Goal: Entertainment & Leisure: Consume media (video, audio)

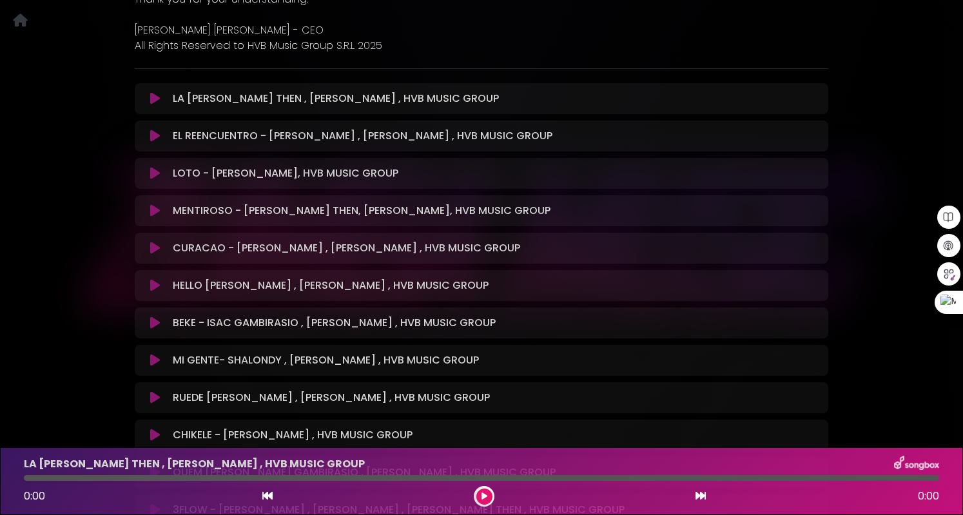
click at [152, 251] on icon at bounding box center [155, 248] width 10 height 13
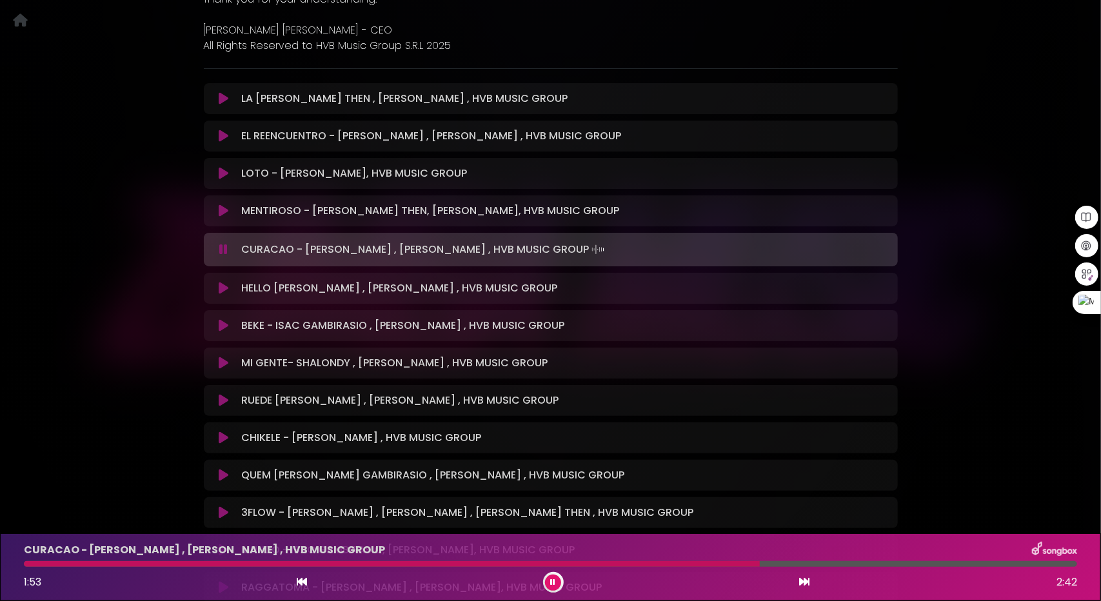
click at [221, 285] on icon at bounding box center [224, 288] width 10 height 13
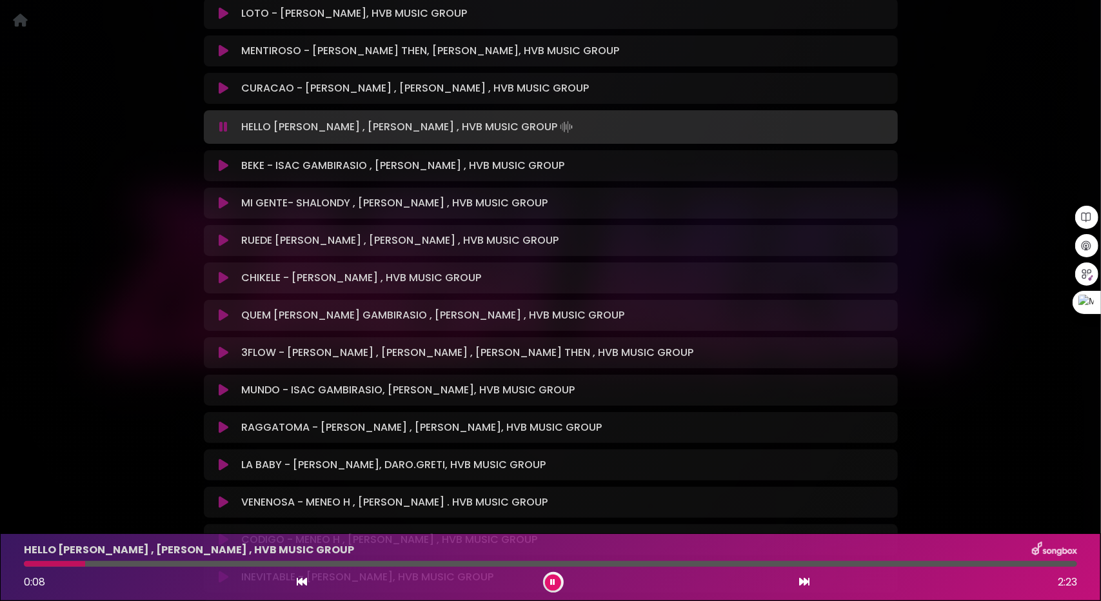
scroll to position [451, 0]
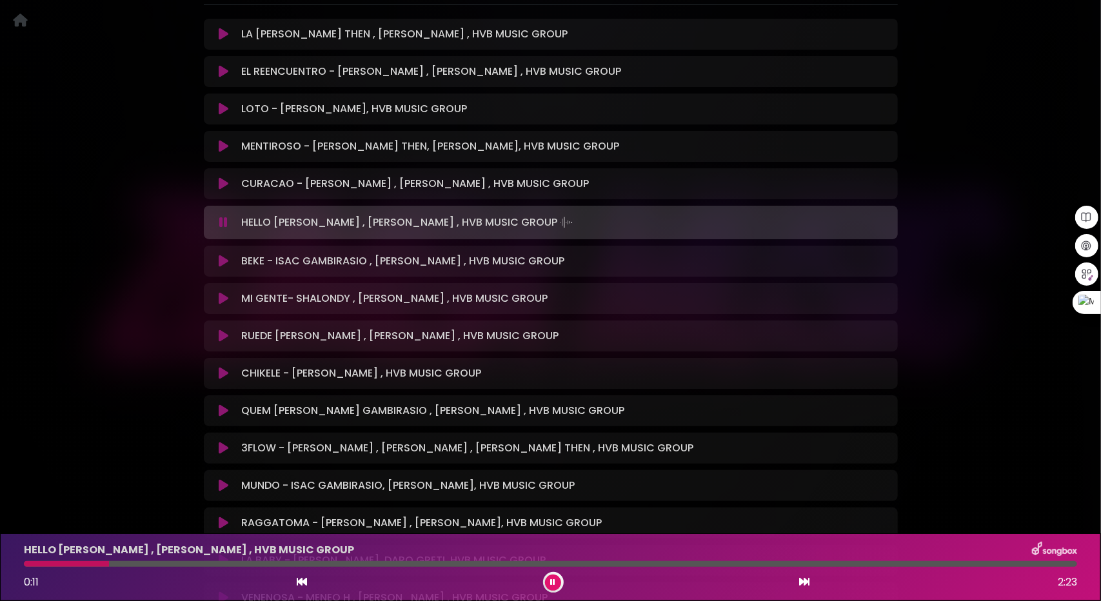
click at [219, 262] on icon at bounding box center [224, 261] width 10 height 13
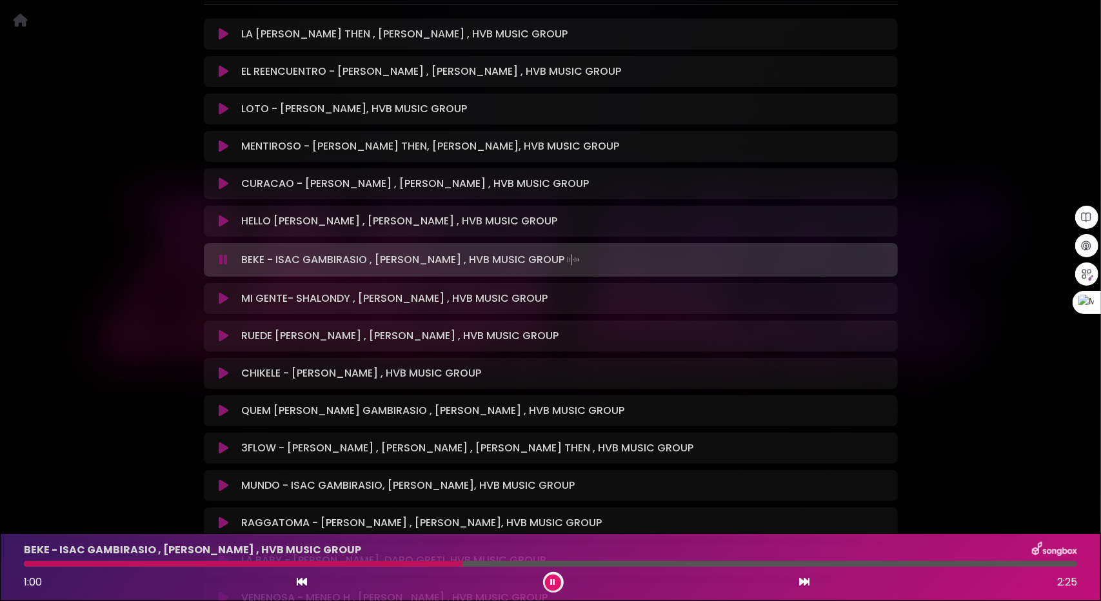
click at [803, 515] on icon at bounding box center [804, 581] width 10 height 10
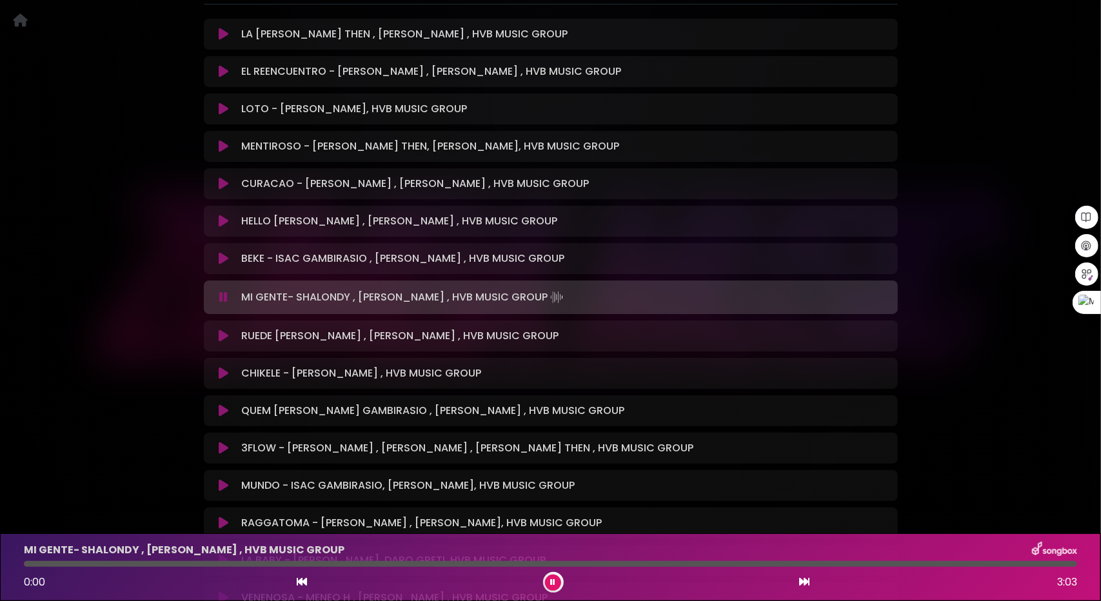
click at [220, 293] on icon at bounding box center [223, 297] width 8 height 13
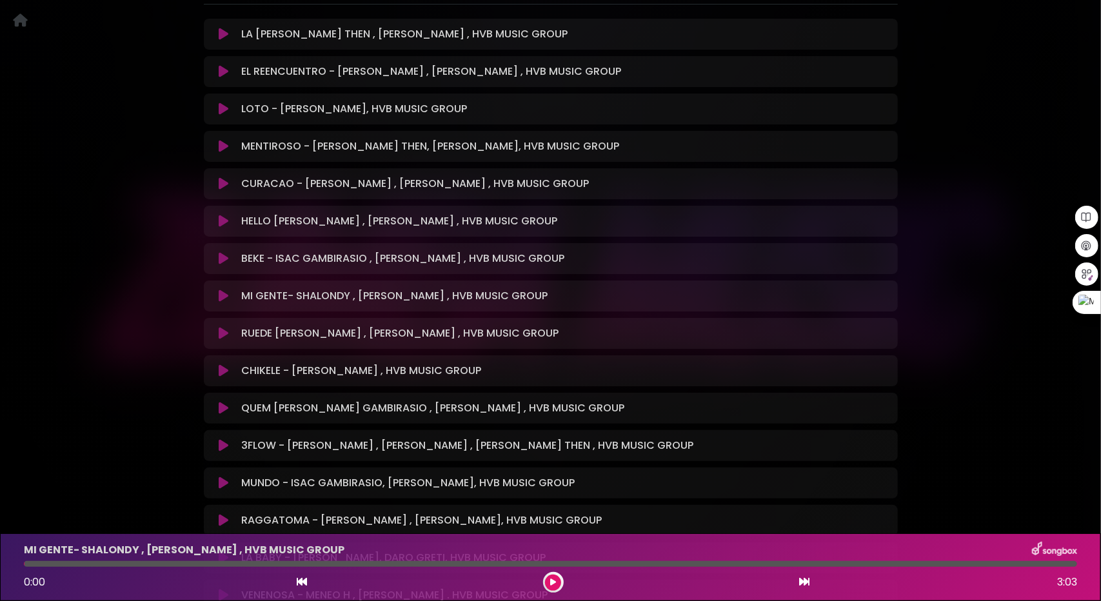
click at [221, 293] on icon at bounding box center [224, 295] width 10 height 13
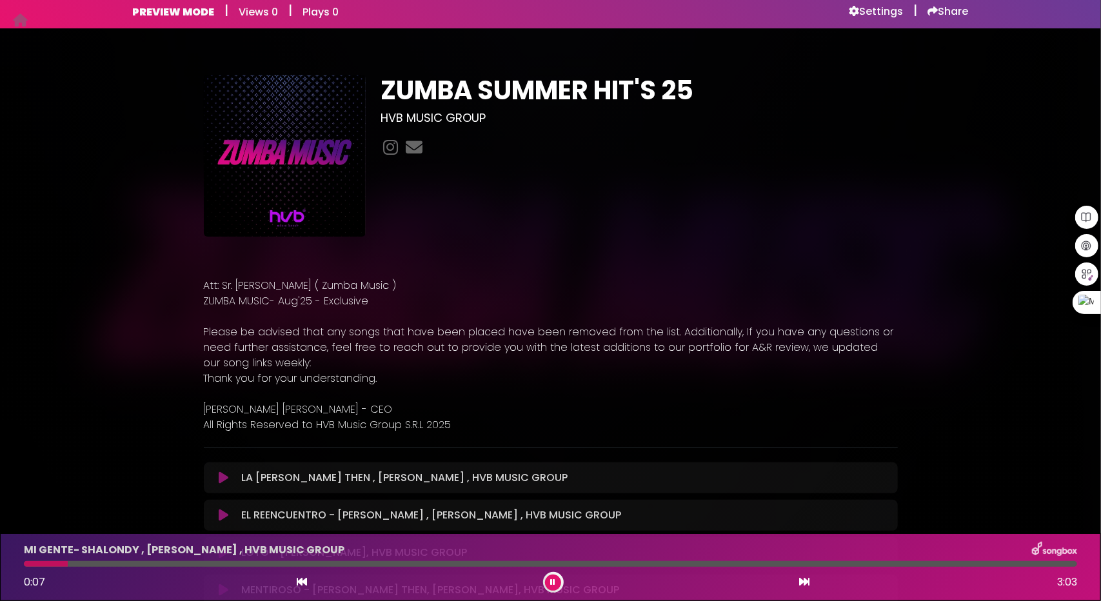
scroll to position [0, 0]
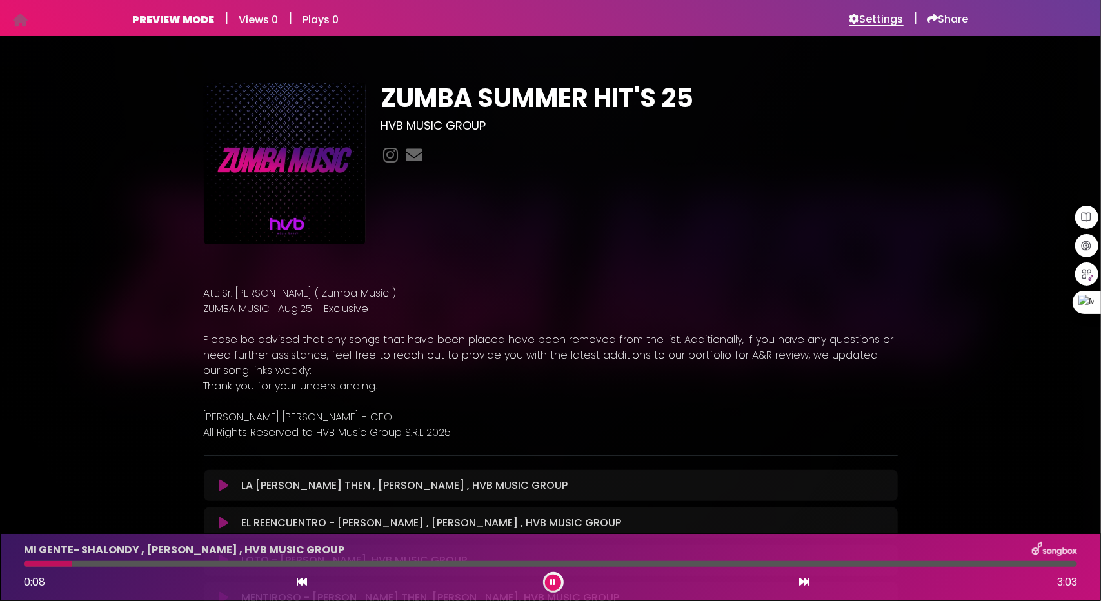
click at [878, 19] on h6 "Settings" at bounding box center [876, 19] width 54 height 13
click at [553, 515] on icon at bounding box center [553, 582] width 5 height 8
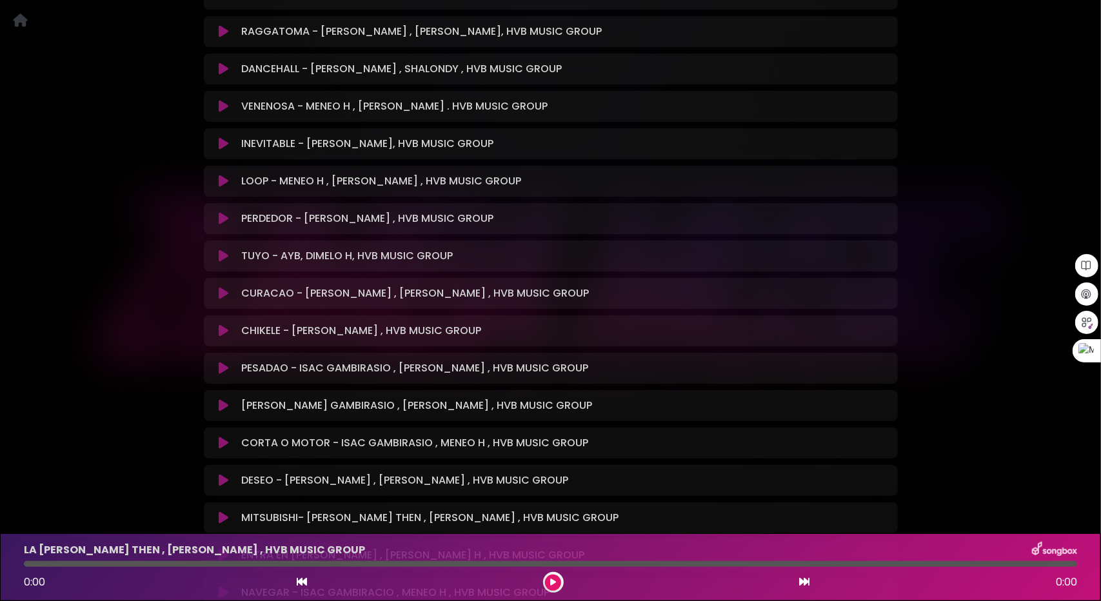
scroll to position [1096, 0]
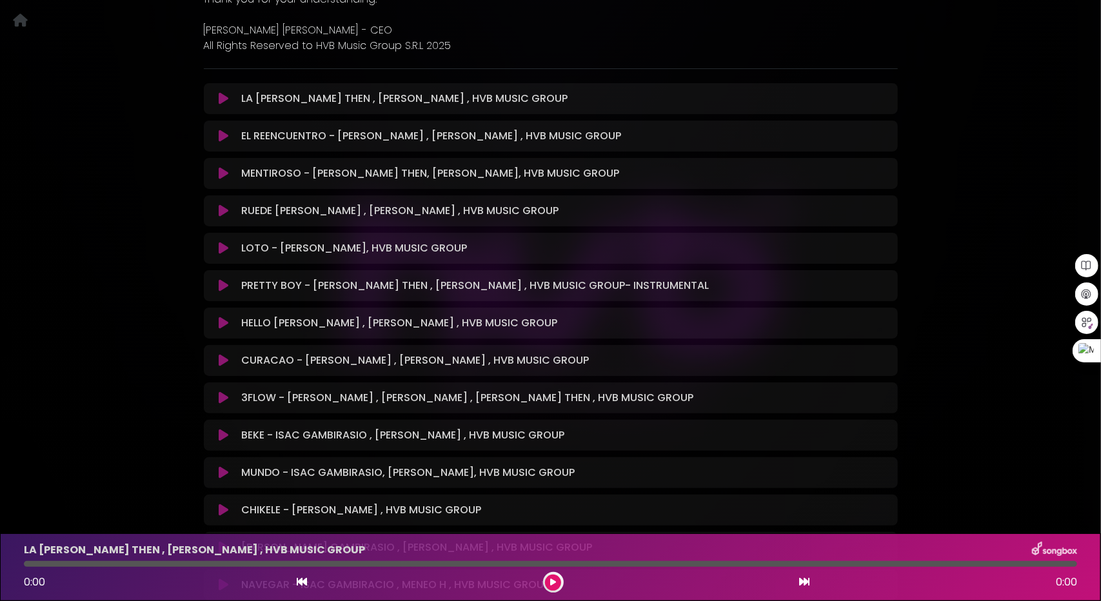
scroll to position [516, 0]
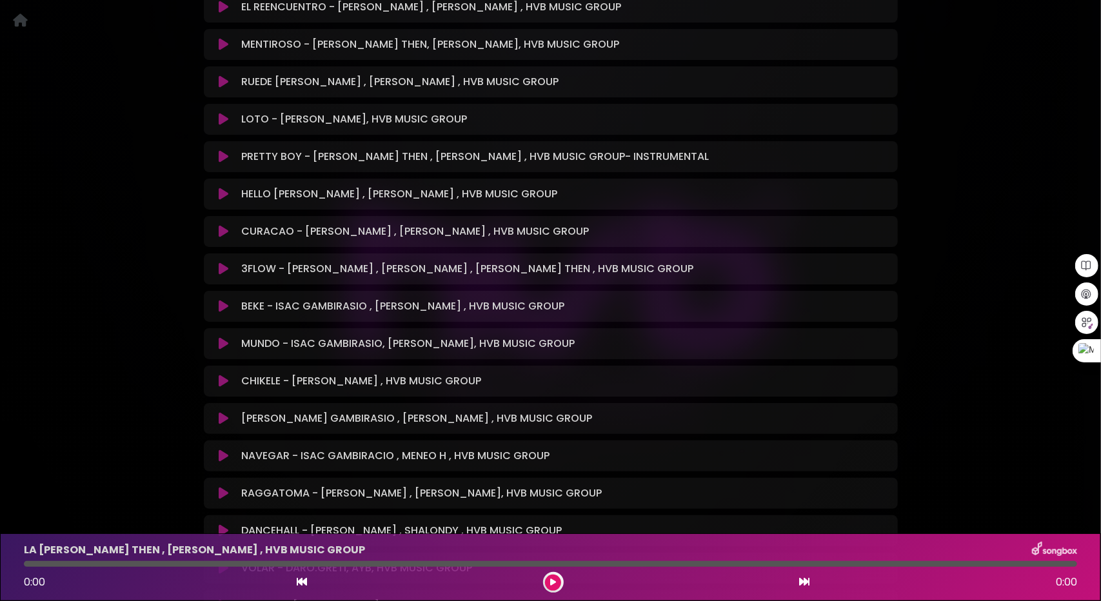
click at [221, 379] on icon at bounding box center [224, 381] width 10 height 13
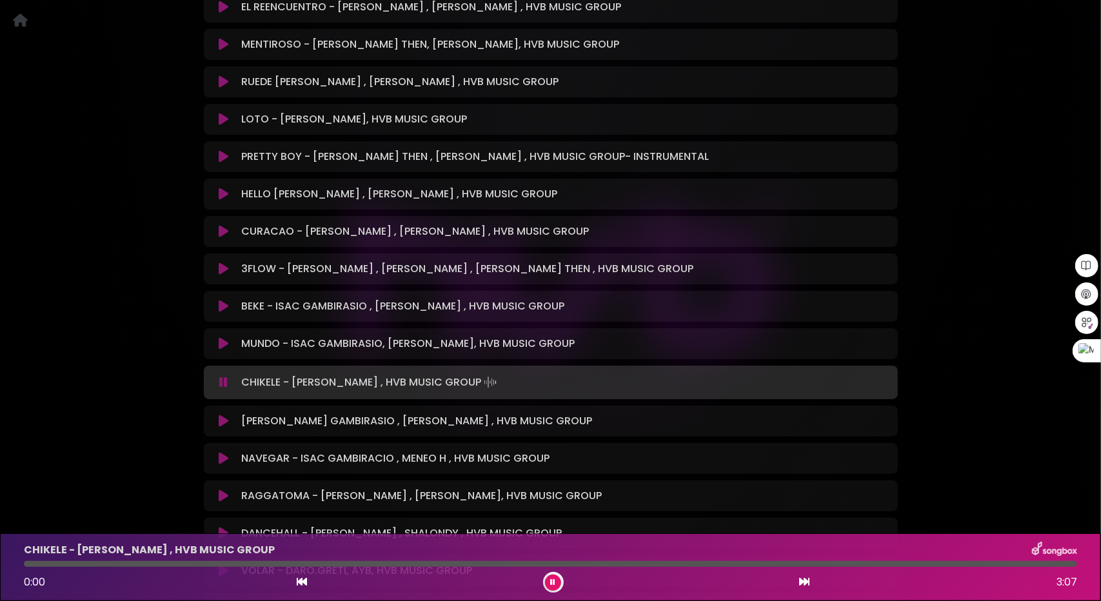
click at [221, 379] on icon at bounding box center [223, 382] width 8 height 13
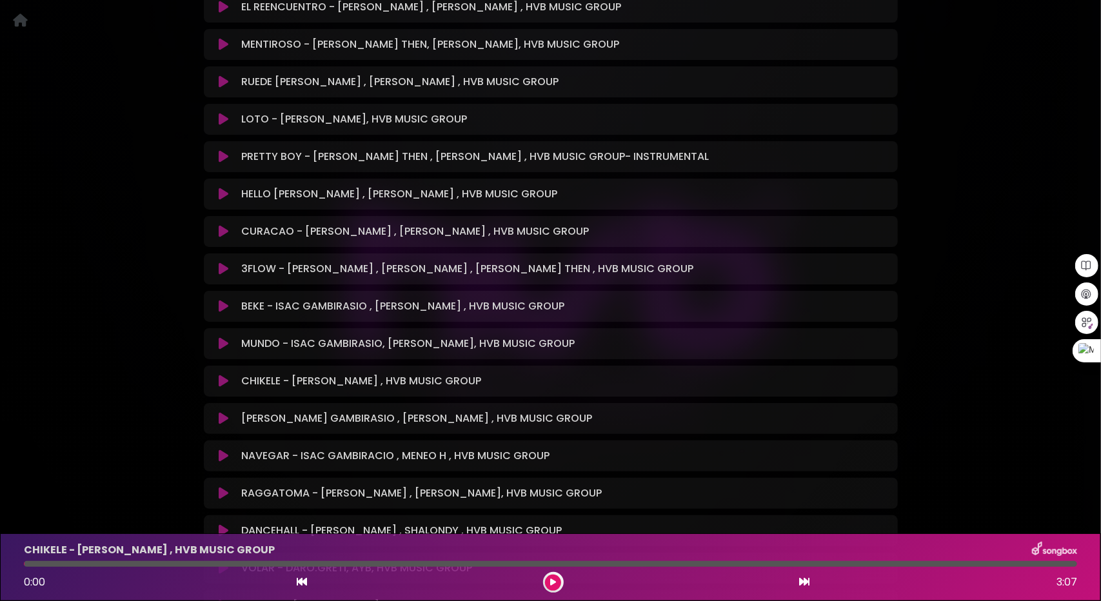
click at [221, 379] on icon at bounding box center [224, 381] width 10 height 13
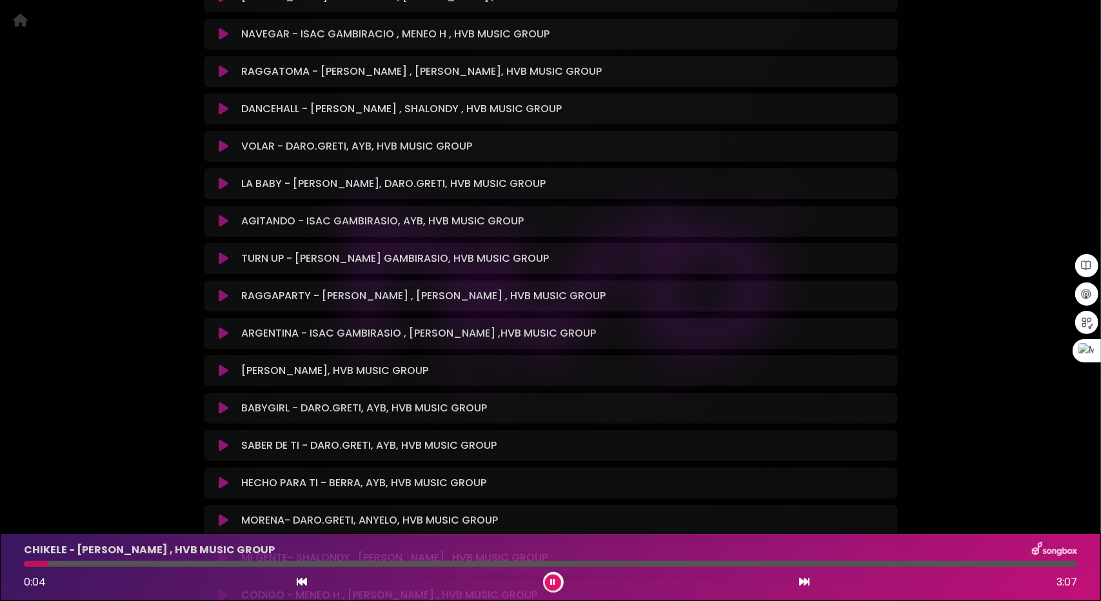
scroll to position [1096, 0]
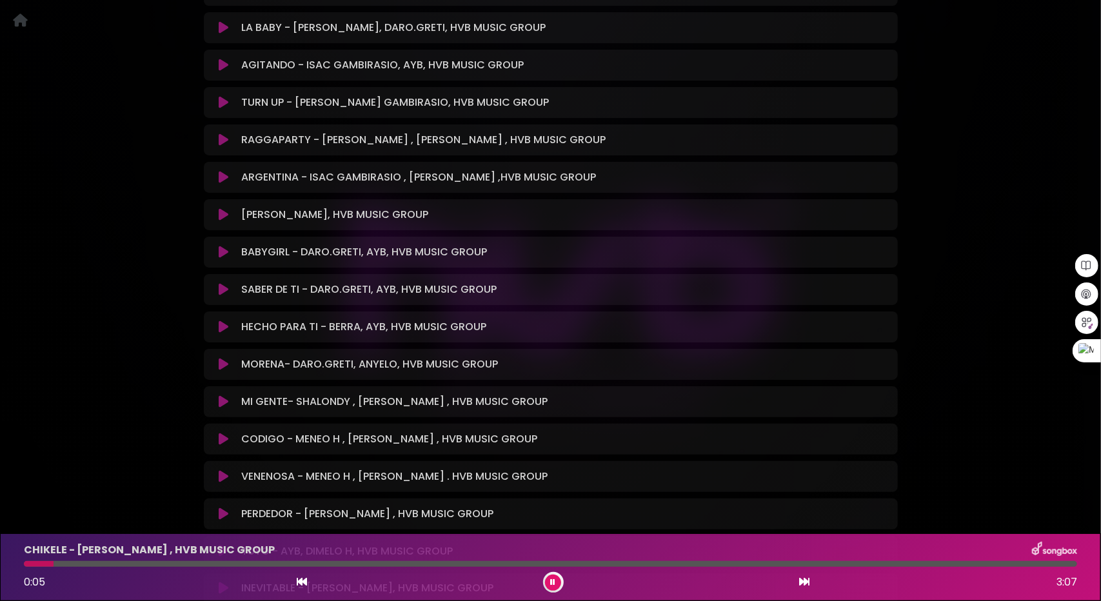
click at [223, 171] on icon at bounding box center [224, 177] width 10 height 13
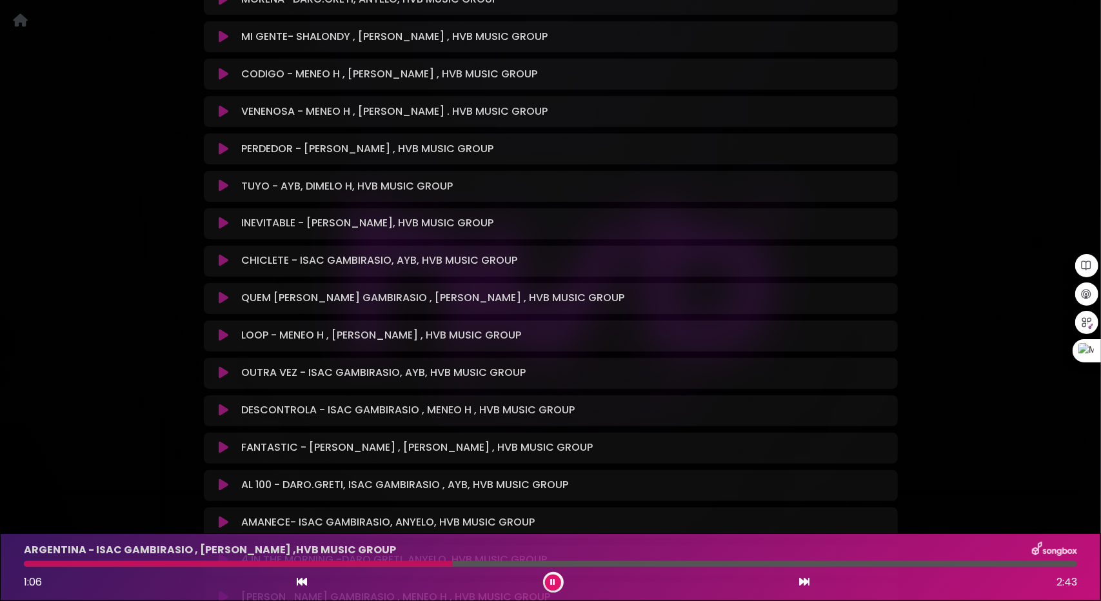
scroll to position [1545, 0]
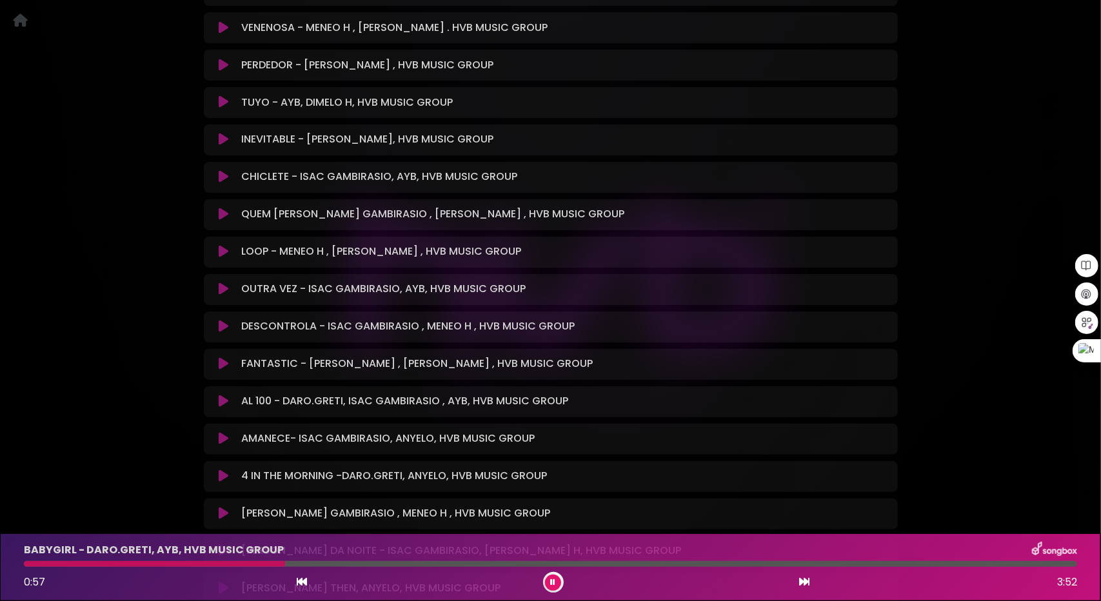
click at [807, 581] on icon at bounding box center [804, 581] width 10 height 10
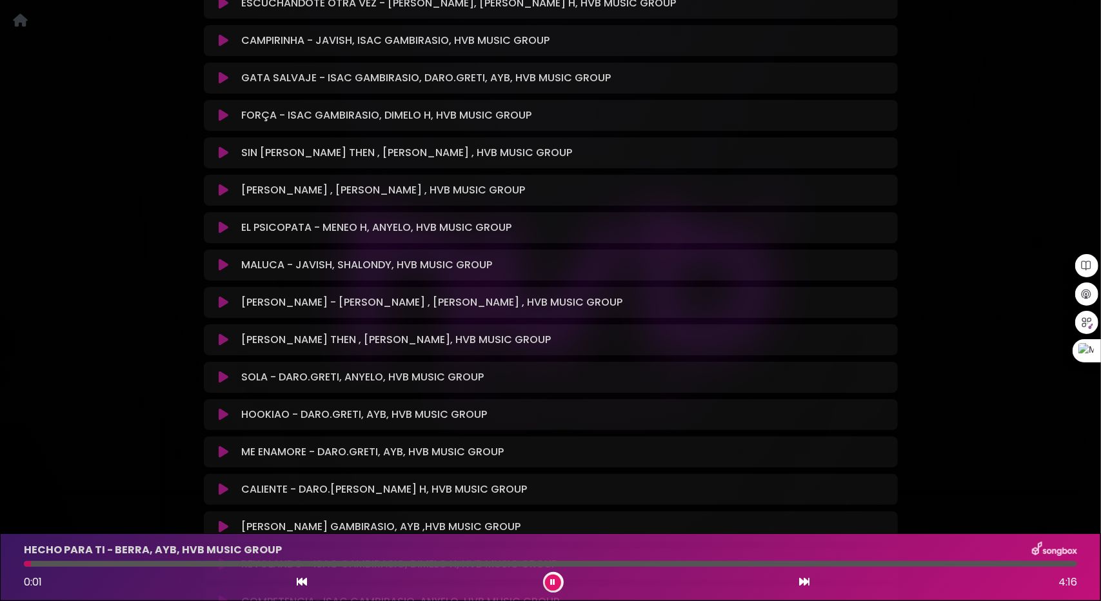
scroll to position [2770, 0]
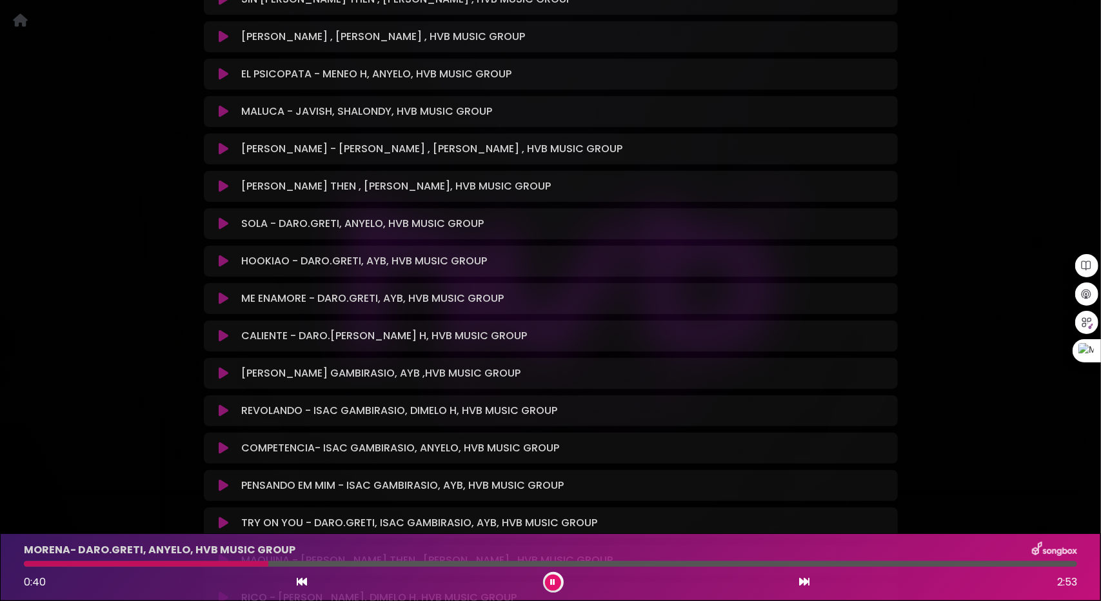
click at [801, 581] on icon at bounding box center [804, 581] width 10 height 10
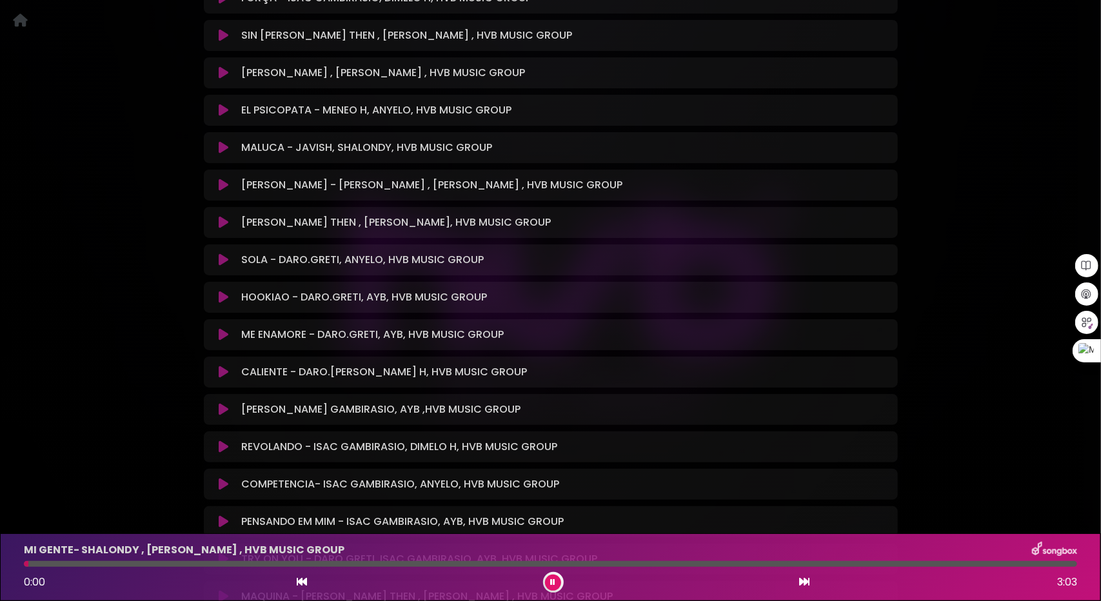
scroll to position [2641, 0]
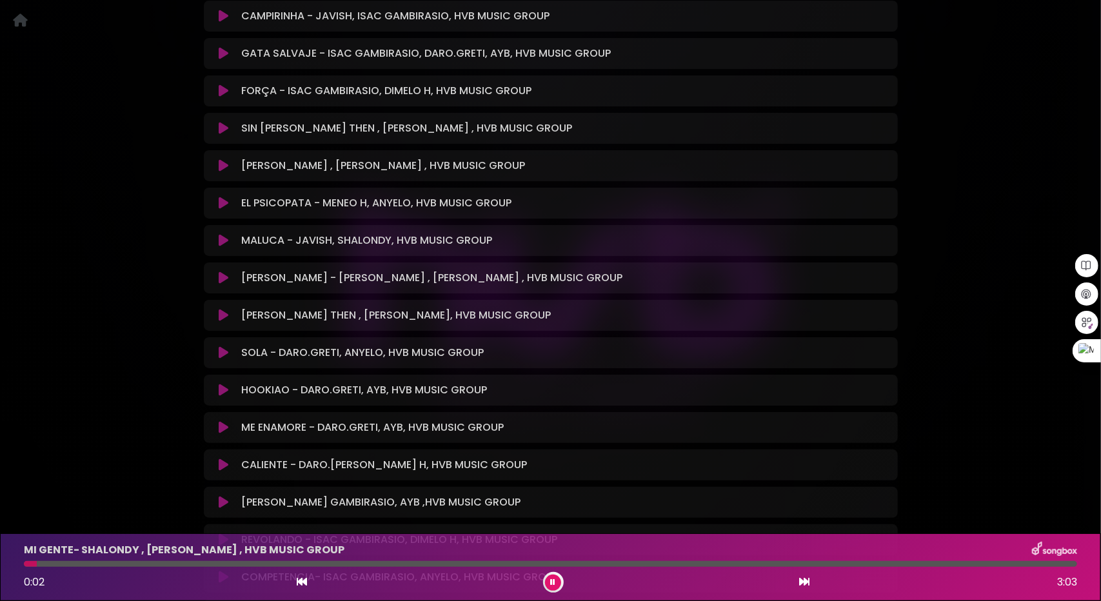
click at [806, 585] on icon at bounding box center [804, 581] width 10 height 10
click at [805, 577] on button at bounding box center [804, 582] width 12 height 17
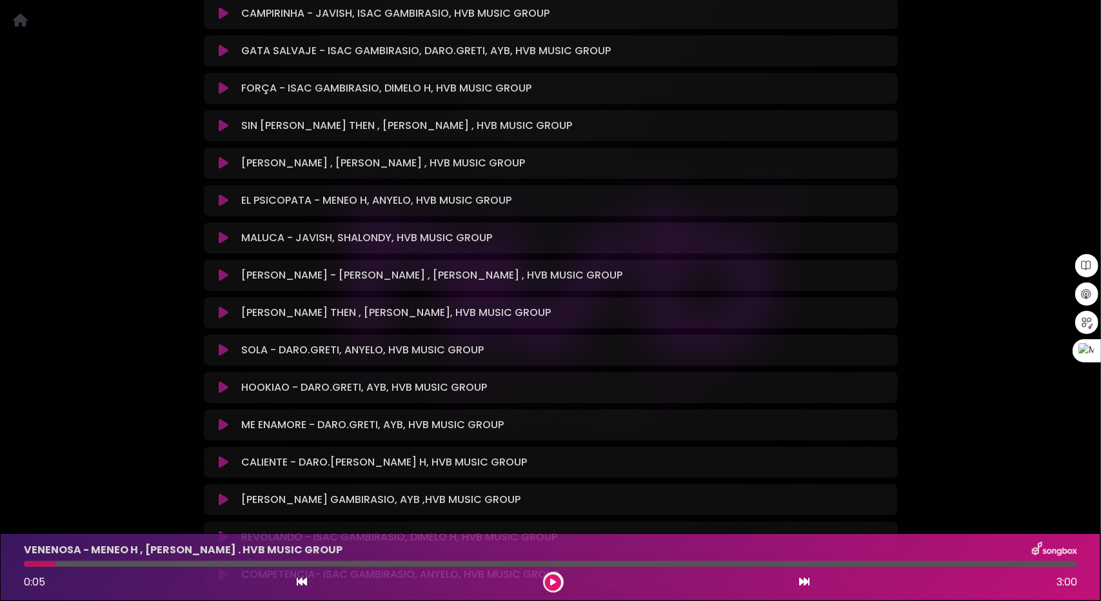
scroll to position [2638, 0]
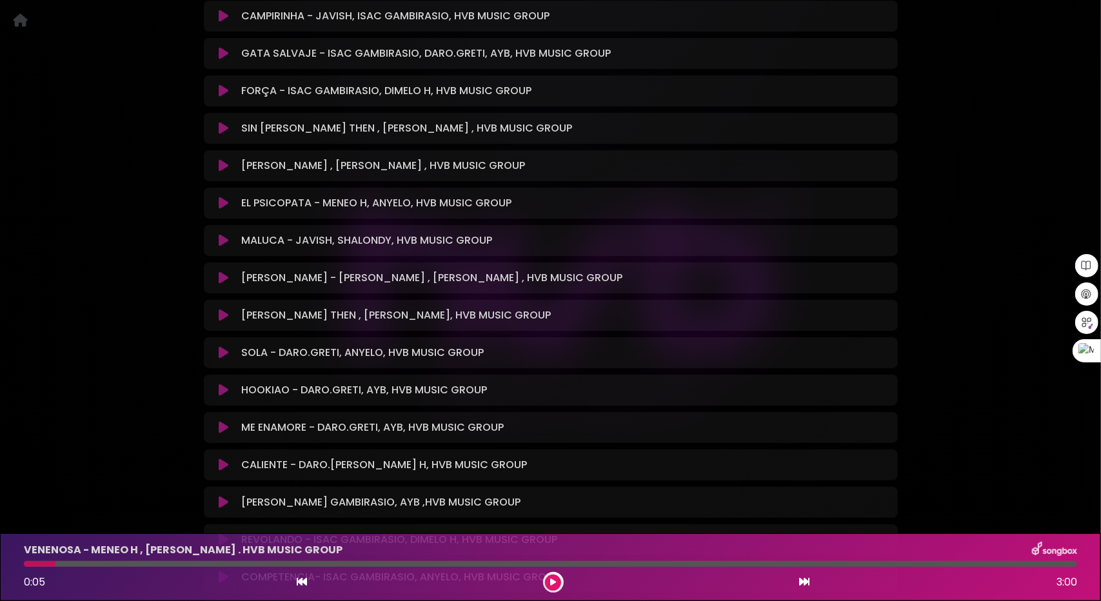
click at [805, 577] on button at bounding box center [804, 582] width 12 height 17
click at [804, 577] on button at bounding box center [804, 582] width 12 height 17
click at [803, 576] on button at bounding box center [804, 582] width 12 height 17
click at [304, 580] on icon at bounding box center [302, 581] width 10 height 10
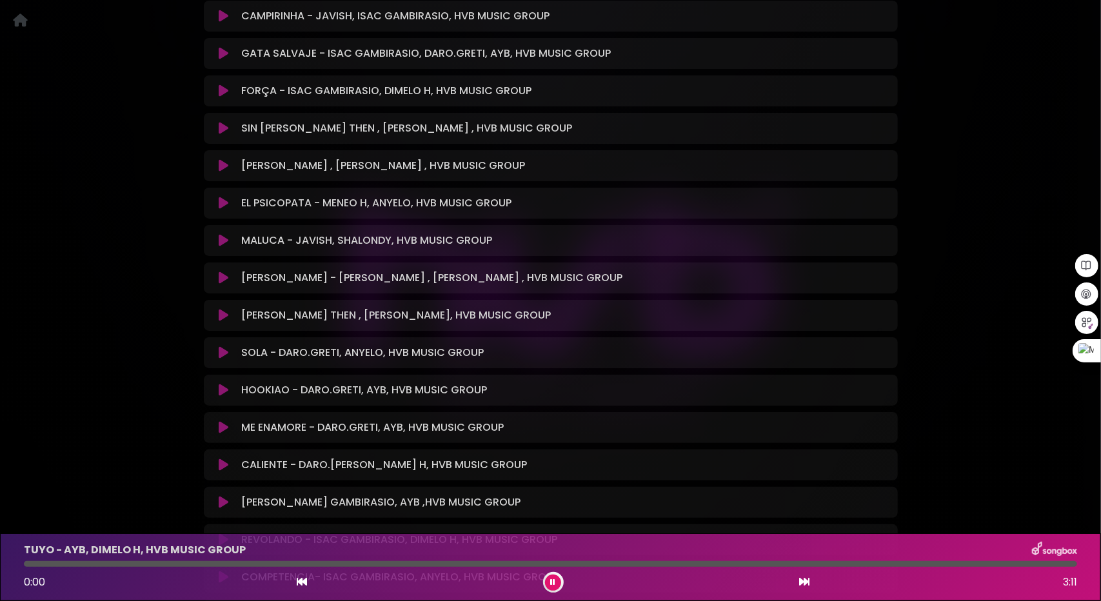
click at [306, 580] on icon at bounding box center [302, 581] width 10 height 10
click at [307, 580] on icon at bounding box center [302, 581] width 10 height 10
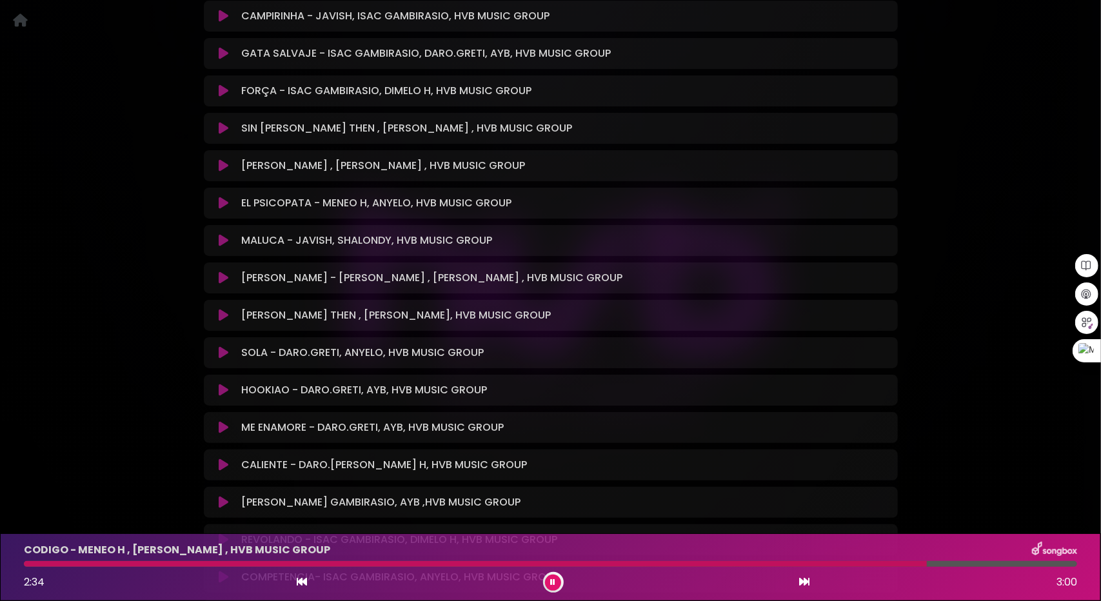
click at [552, 587] on button at bounding box center [553, 582] width 16 height 16
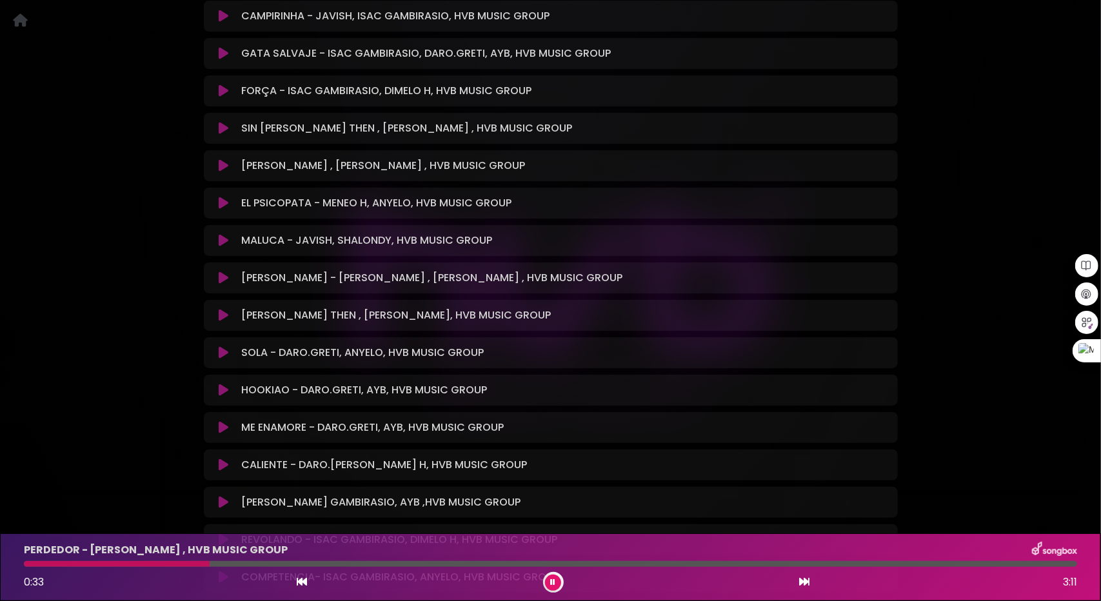
click at [806, 584] on icon at bounding box center [804, 581] width 10 height 10
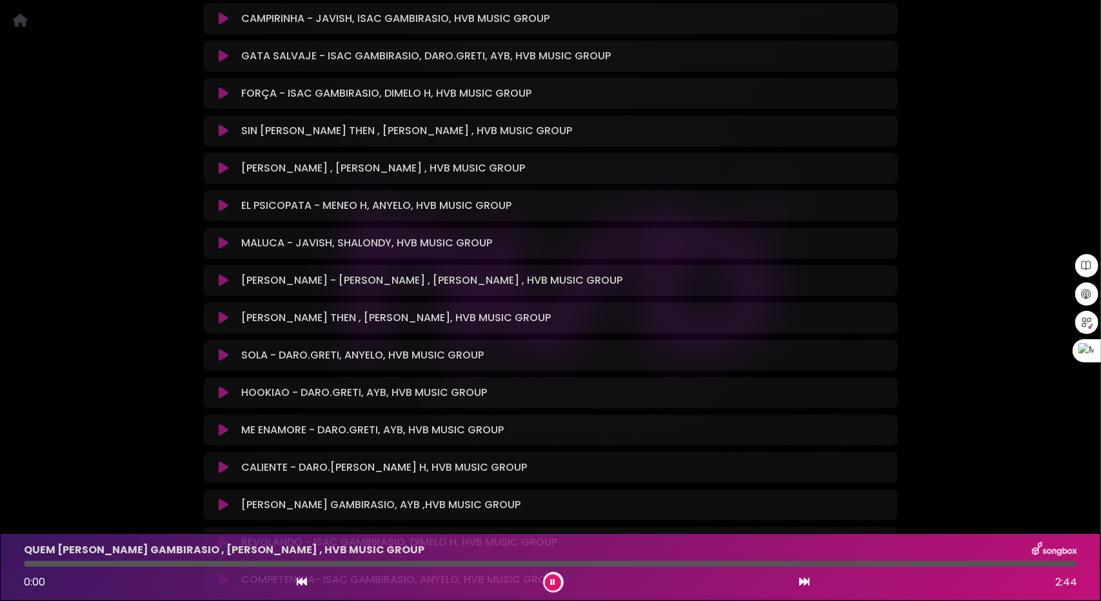
scroll to position [2641, 0]
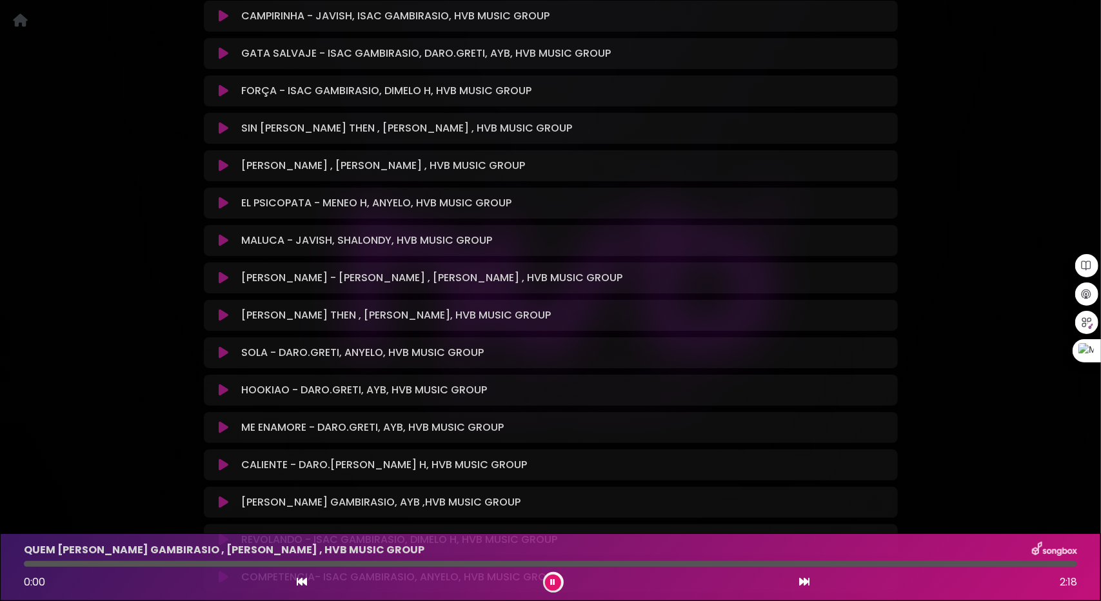
click at [806, 584] on icon at bounding box center [804, 581] width 10 height 10
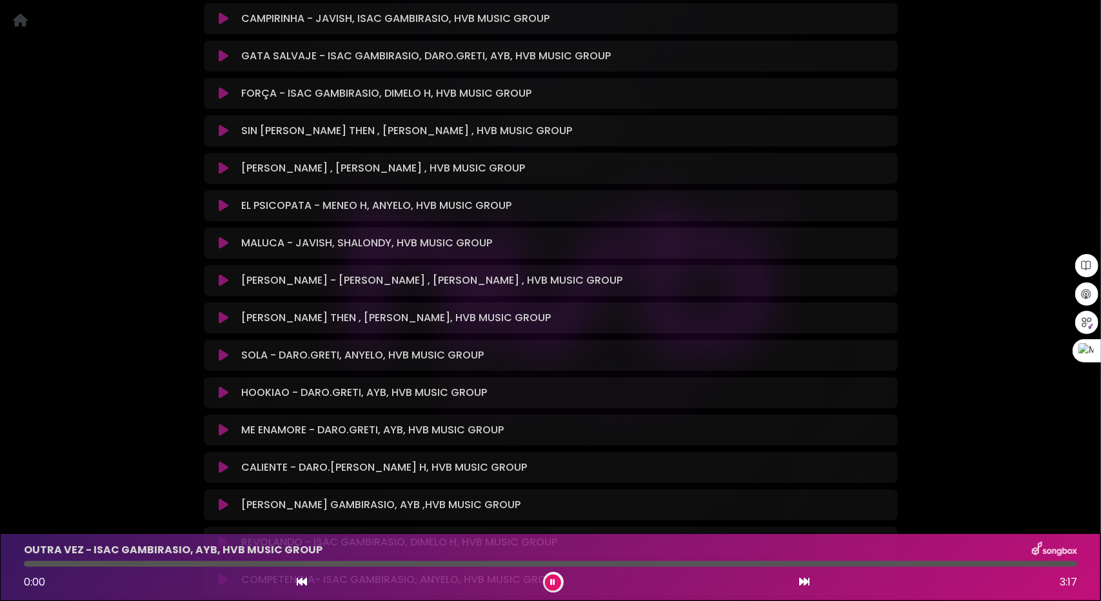
scroll to position [2641, 0]
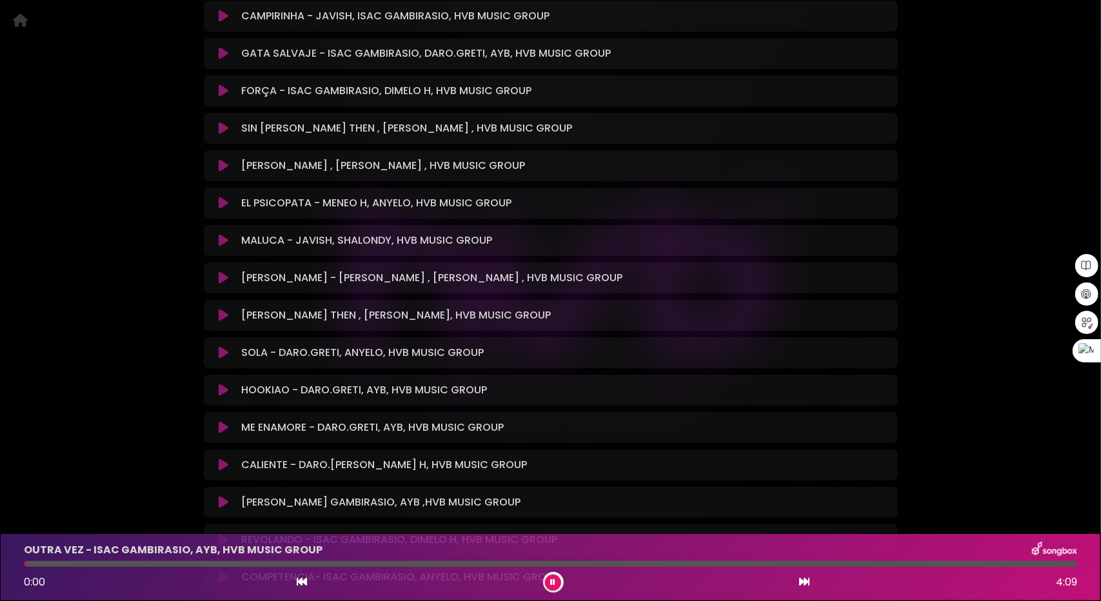
click at [303, 581] on icon at bounding box center [302, 581] width 10 height 10
click at [545, 577] on div at bounding box center [553, 582] width 21 height 21
click at [556, 584] on button at bounding box center [553, 582] width 16 height 16
